Goal: Task Accomplishment & Management: Manage account settings

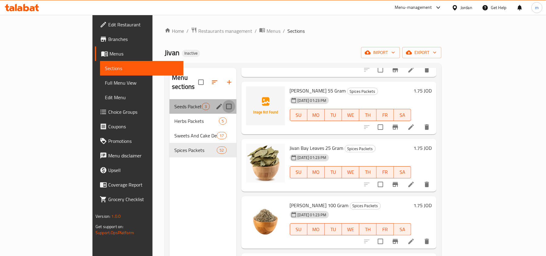
click at [223, 100] on input "Menu sections" at bounding box center [229, 106] width 13 height 13
checkbox input "true"
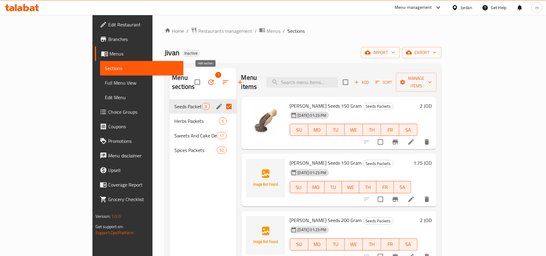
click at [237, 79] on icon "button" at bounding box center [240, 82] width 7 height 7
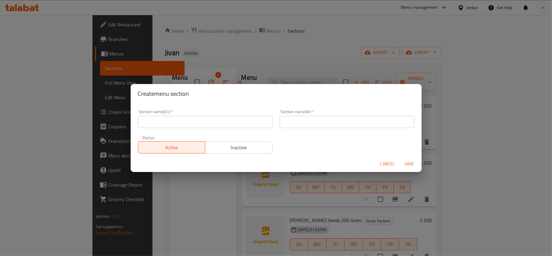
click at [151, 201] on div "Create menu section Section name(En)   * Section name(En) * Section name(Ar)   …" at bounding box center [276, 128] width 552 height 256
click at [386, 164] on span "Cancel" at bounding box center [388, 164] width 15 height 8
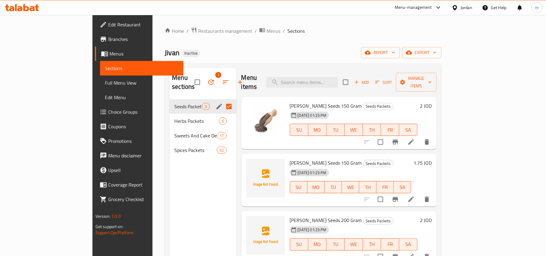
click at [170, 168] on div "Menu sections 1 Seeds Packets 3 Herbs Packets 5 Sweets And Cake Decoration Pack…" at bounding box center [203, 196] width 67 height 256
click at [170, 153] on div "Menu sections 1 Seeds Packets 3 Herbs Packets 5 Sweets And Cake Decoration Pack…" at bounding box center [203, 196] width 67 height 256
drag, startPoint x: 141, startPoint y: 153, endPoint x: 124, endPoint y: 154, distance: 17.3
click at [170, 154] on div "Menu sections 1 Seeds Packets 3 Herbs Packets 5 Sweets And Cake Decoration Pack…" at bounding box center [203, 196] width 67 height 256
click at [223, 115] on input "Menu sections" at bounding box center [229, 121] width 13 height 13
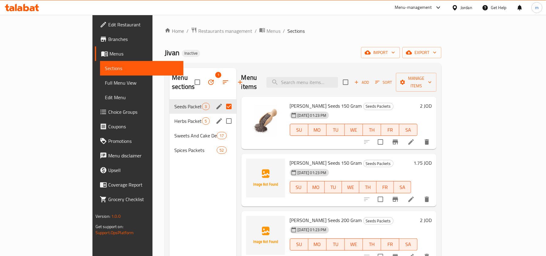
checkbox input "true"
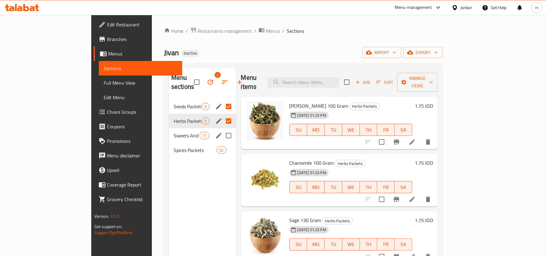
click at [222, 129] on input "Menu sections" at bounding box center [228, 135] width 13 height 13
checkbox input "true"
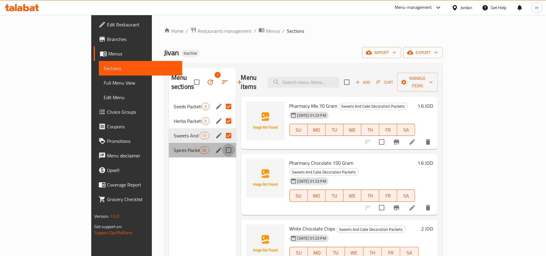
click at [222, 144] on input "Menu sections" at bounding box center [228, 150] width 13 height 13
checkbox input "true"
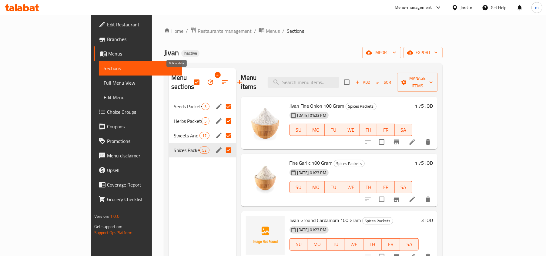
click at [203, 78] on button "button" at bounding box center [210, 82] width 15 height 15
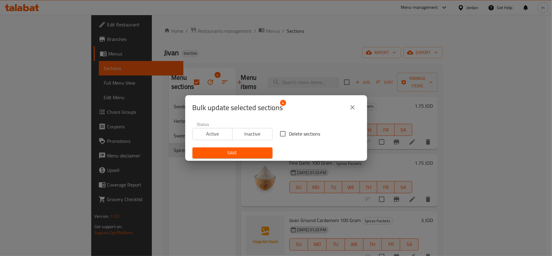
click at [296, 135] on span "Delete sections" at bounding box center [304, 133] width 31 height 7
click at [289, 135] on input "Delete sections" at bounding box center [283, 133] width 13 height 13
checkbox input "true"
click at [253, 152] on span "Save" at bounding box center [232, 153] width 70 height 8
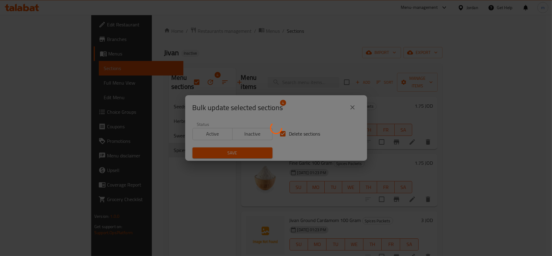
checkbox input "false"
